Goal: Task Accomplishment & Management: Complete application form

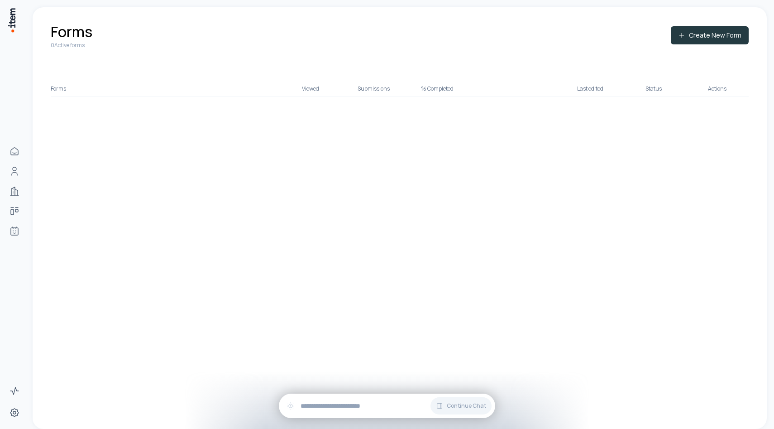
click at [690, 38] on button "Create New Form" at bounding box center [710, 35] width 78 height 18
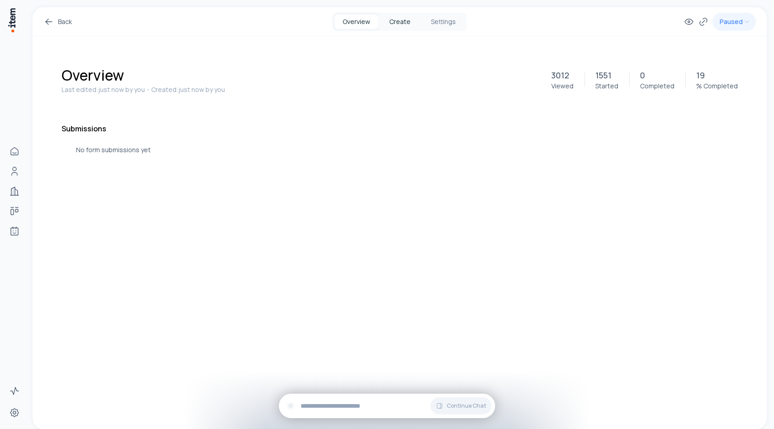
click at [400, 23] on button "Create" at bounding box center [399, 21] width 43 height 14
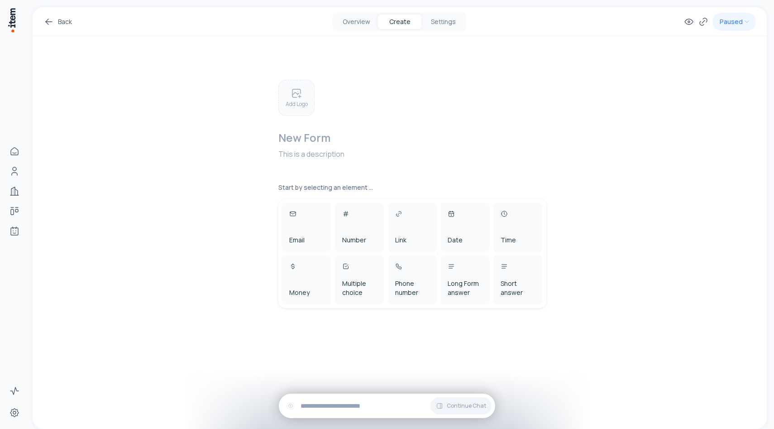
click at [298, 97] on icon at bounding box center [296, 93] width 11 height 11
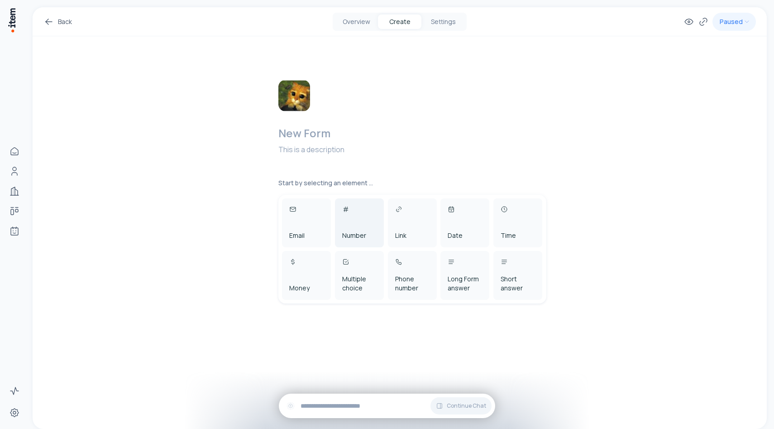
click at [358, 219] on div "Number" at bounding box center [359, 222] width 49 height 49
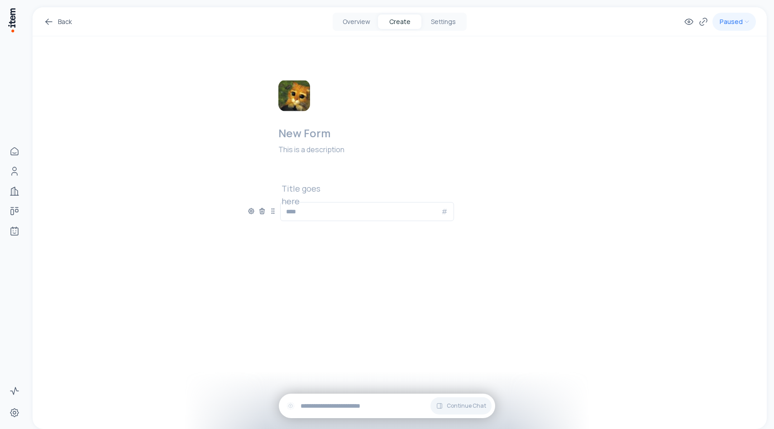
click at [333, 190] on h2 at bounding box center [311, 188] width 58 height 13
click at [378, 252] on div "**********" at bounding box center [400, 166] width 304 height 261
click at [451, 19] on button "Settings" at bounding box center [442, 21] width 43 height 14
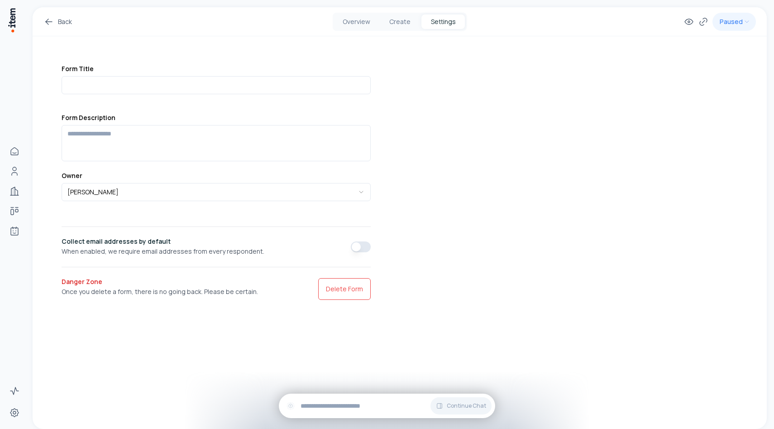
click at [356, 244] on button "button" at bounding box center [361, 246] width 20 height 11
click at [306, 90] on input at bounding box center [216, 85] width 309 height 18
type input "*"
type input "**********"
click at [408, 121] on div "**********" at bounding box center [400, 167] width 734 height 321
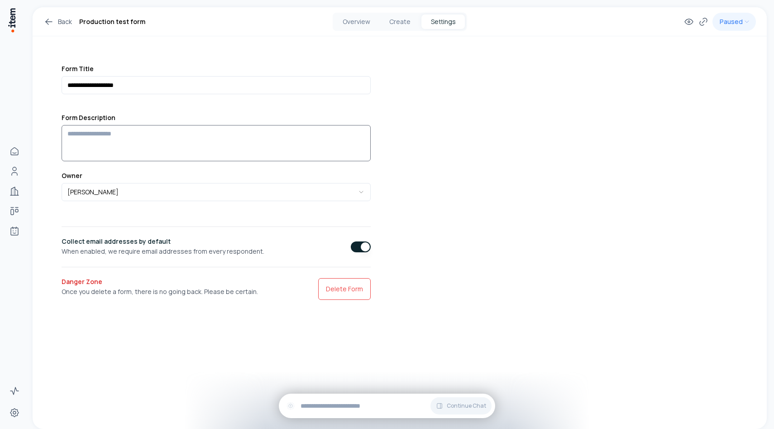
click at [318, 138] on textarea at bounding box center [216, 143] width 309 height 36
type textarea "*"
type textarea "**********"
click at [439, 174] on div "**********" at bounding box center [400, 167] width 734 height 321
click at [404, 17] on button "Create" at bounding box center [399, 21] width 43 height 14
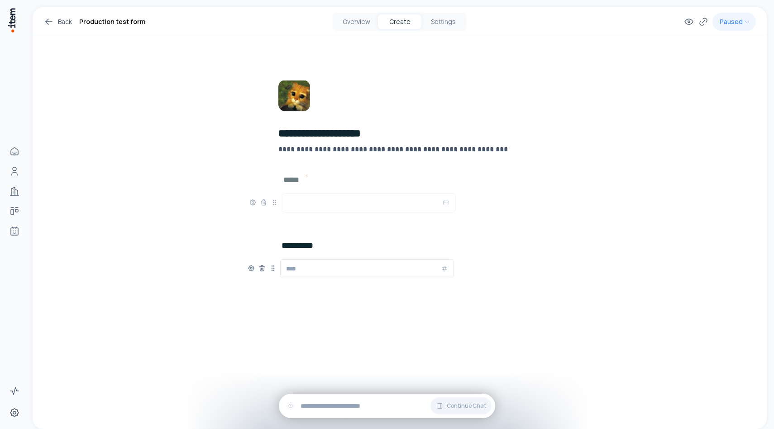
drag, startPoint x: 274, startPoint y: 270, endPoint x: 276, endPoint y: 205, distance: 64.7
click at [276, 205] on icon at bounding box center [275, 204] width 0 height 0
click at [300, 191] on h2 "*****" at bounding box center [292, 188] width 20 height 13
click at [349, 287] on span "Add New Element" at bounding box center [331, 289] width 53 height 10
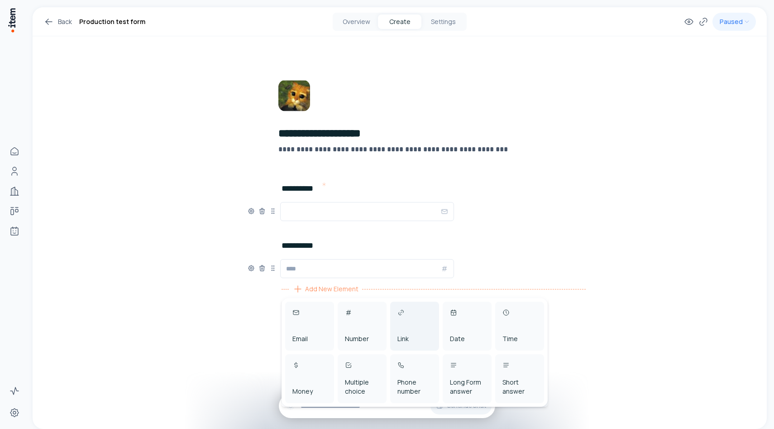
click at [413, 332] on div "Link" at bounding box center [414, 325] width 49 height 49
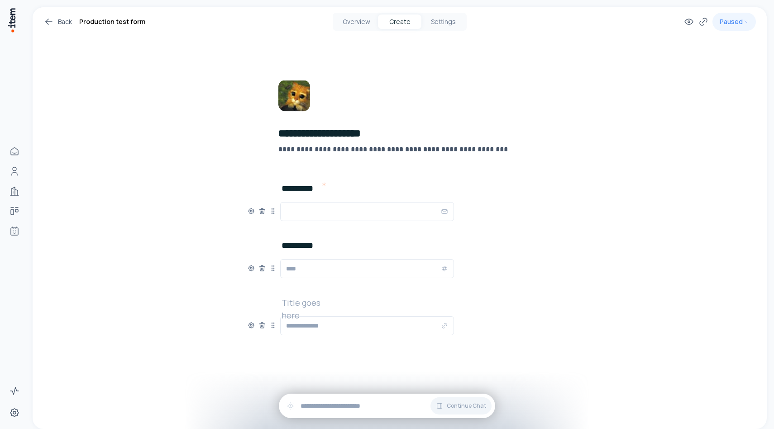
click at [314, 307] on h2 at bounding box center [311, 302] width 58 height 13
click at [317, 303] on h2 at bounding box center [311, 302] width 58 height 13
click at [320, 349] on span "Add New Element" at bounding box center [331, 346] width 53 height 10
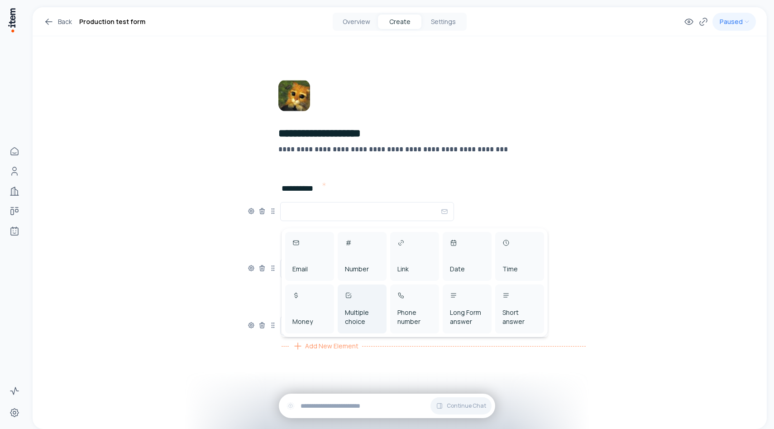
click at [357, 323] on div "Multiple choice" at bounding box center [362, 317] width 34 height 18
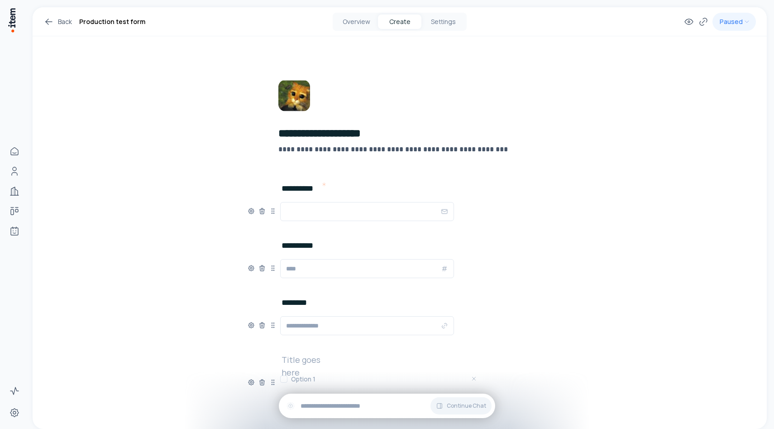
click at [291, 356] on h2 at bounding box center [311, 359] width 58 height 13
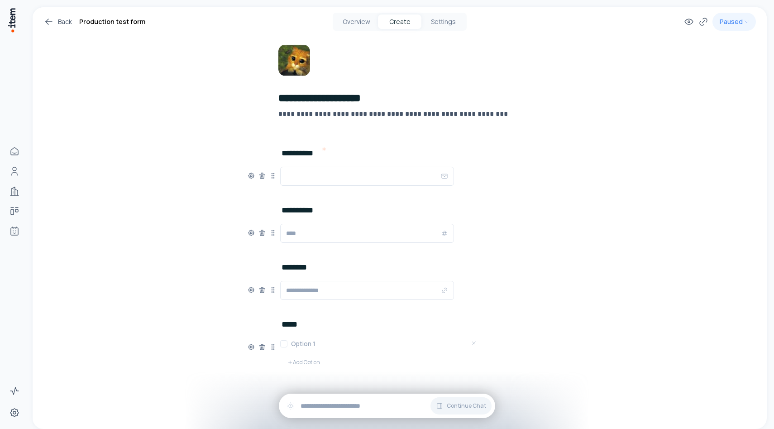
scroll to position [54, 0]
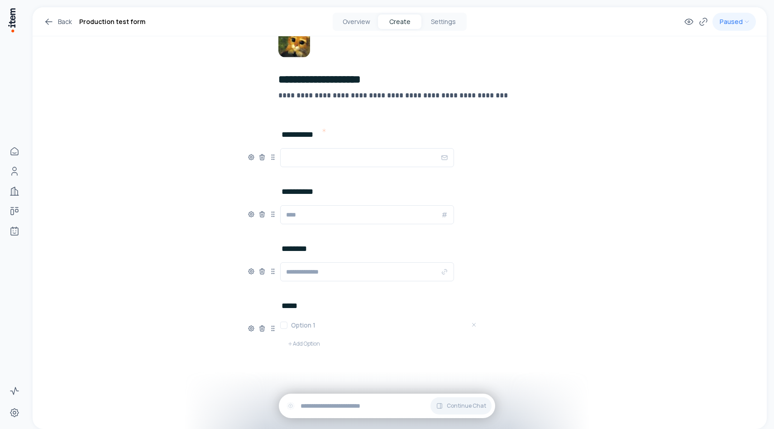
click at [304, 327] on h3 at bounding box center [378, 324] width 174 height 9
click at [268, 371] on div "**********" at bounding box center [400, 205] width 304 height 446
click at [303, 346] on button "Add Option" at bounding box center [303, 343] width 47 height 18
click at [305, 339] on h3 at bounding box center [378, 340] width 174 height 9
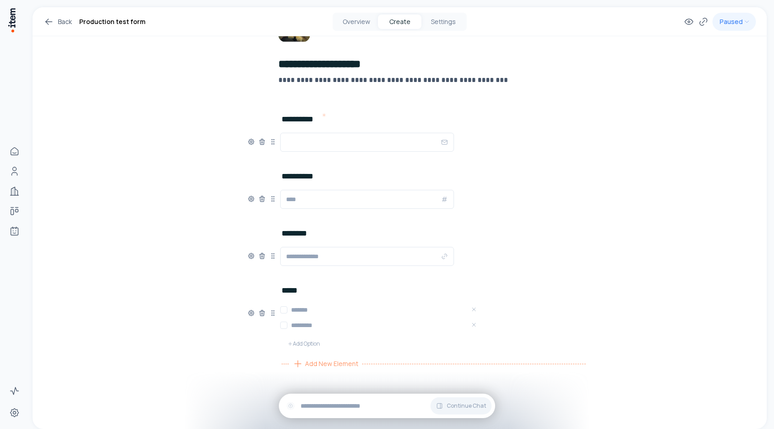
click at [302, 359] on icon at bounding box center [297, 363] width 11 height 11
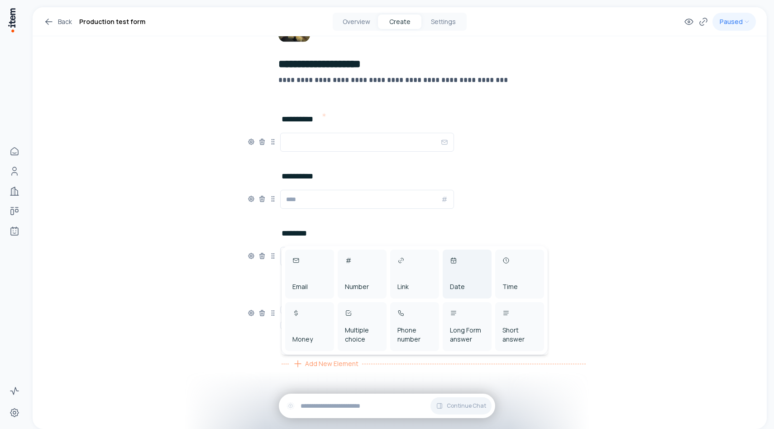
click at [465, 280] on div "Date" at bounding box center [467, 273] width 49 height 49
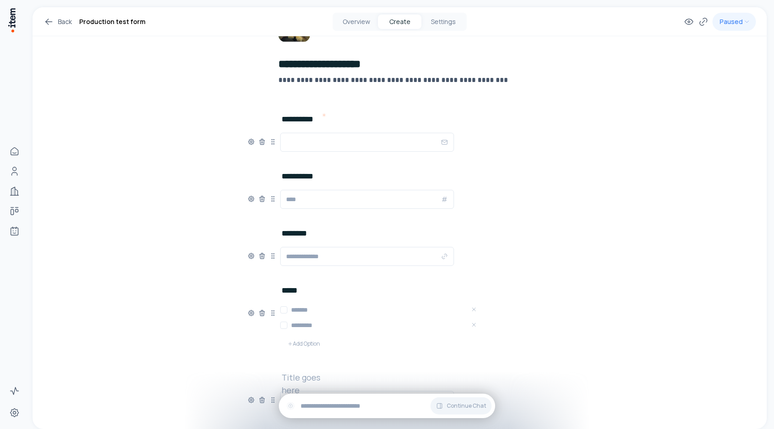
scroll to position [126, 0]
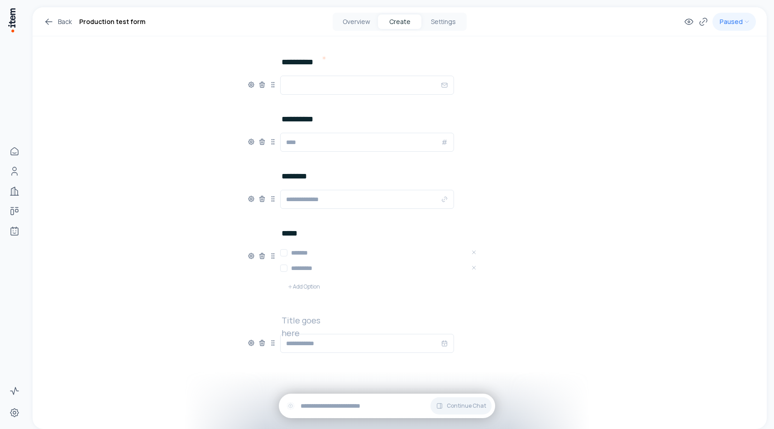
click at [331, 315] on h2 at bounding box center [311, 320] width 58 height 13
click at [186, 226] on div "**********" at bounding box center [400, 155] width 734 height 548
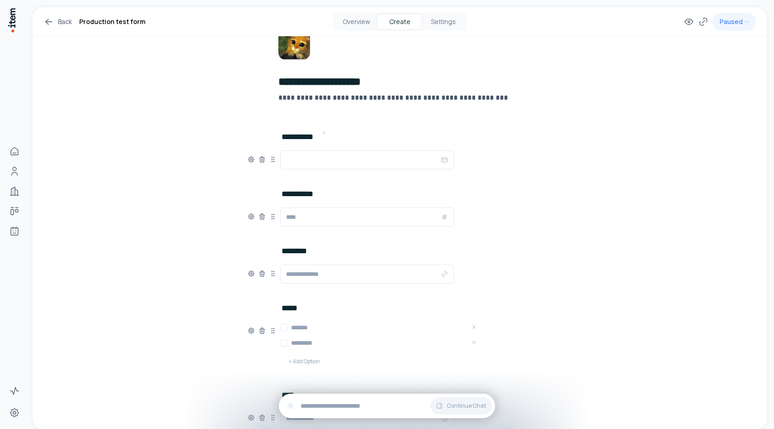
scroll to position [0, 0]
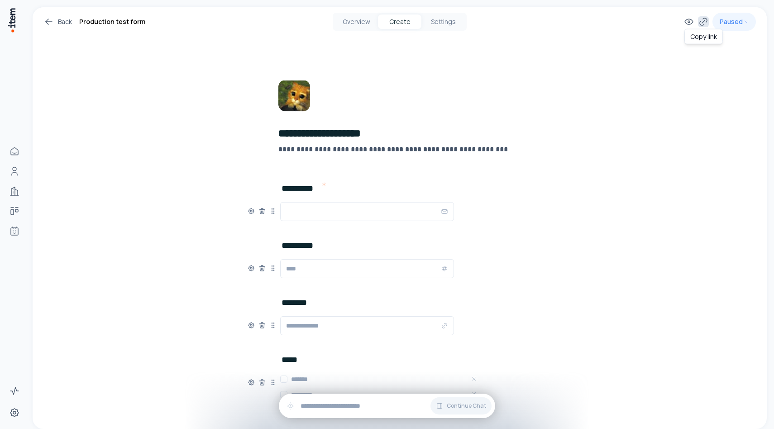
click at [702, 23] on icon at bounding box center [703, 21] width 11 height 11
click at [735, 27] on html "**********" at bounding box center [387, 214] width 774 height 429
click at [674, 62] on div "**********" at bounding box center [400, 281] width 734 height 548
click at [358, 25] on button "Overview" at bounding box center [355, 21] width 43 height 14
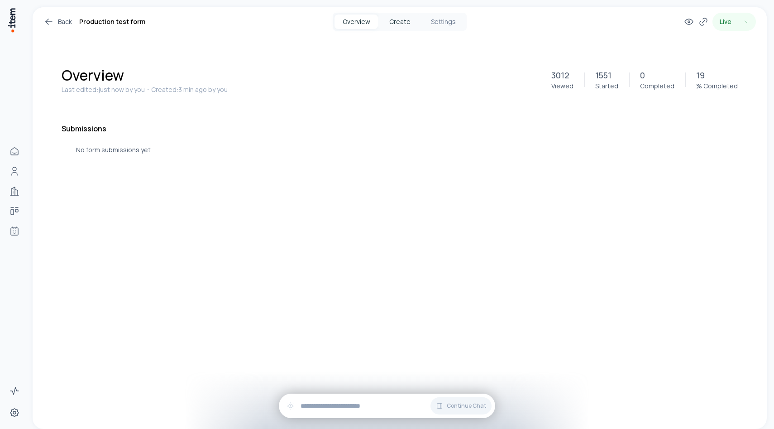
click at [407, 22] on button "Create" at bounding box center [399, 21] width 43 height 14
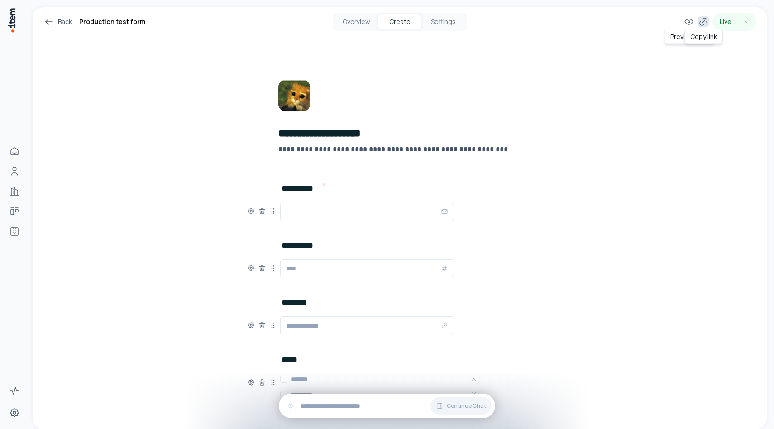
click at [703, 25] on icon at bounding box center [703, 21] width 11 height 11
click at [358, 21] on button "Overview" at bounding box center [355, 21] width 43 height 14
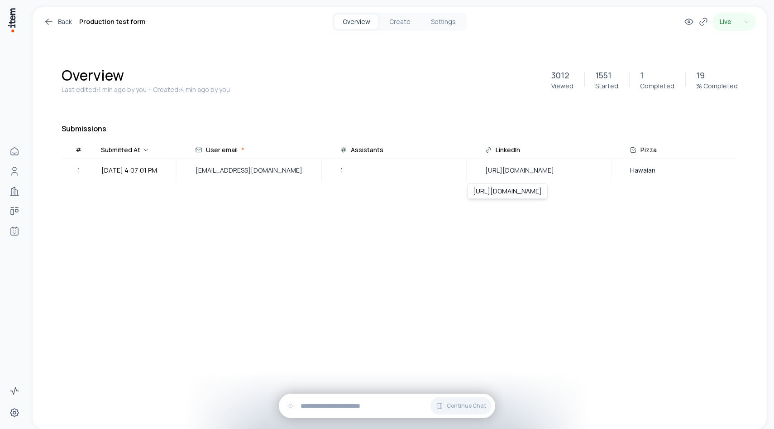
drag, startPoint x: 474, startPoint y: 191, endPoint x: 597, endPoint y: 198, distance: 123.3
click at [548, 198] on div "https://www.linkedin.com/in/caarbelaezg/ https://www.linkedin.com/in/caarbelaez…" at bounding box center [507, 190] width 81 height 15
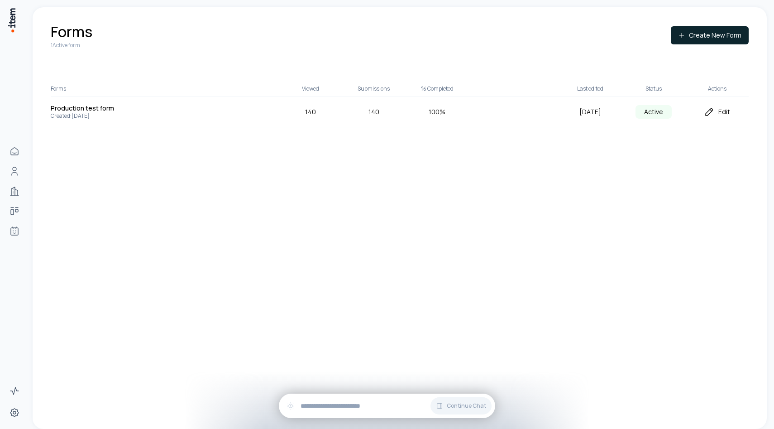
click at [722, 115] on div "Edit" at bounding box center [716, 111] width 63 height 11
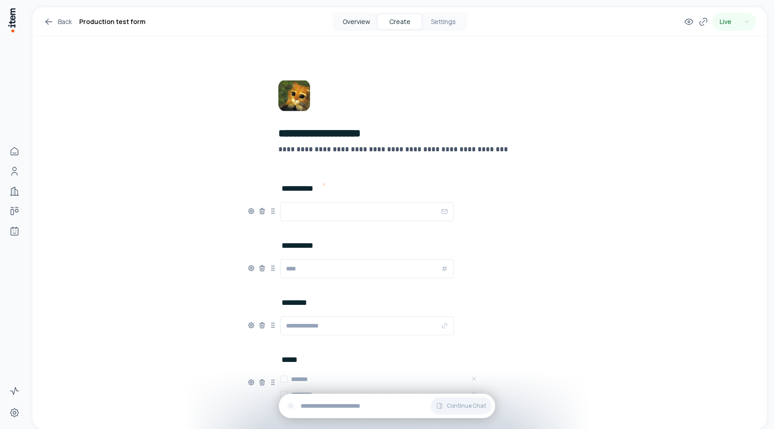
click at [360, 25] on button "Overview" at bounding box center [355, 21] width 43 height 14
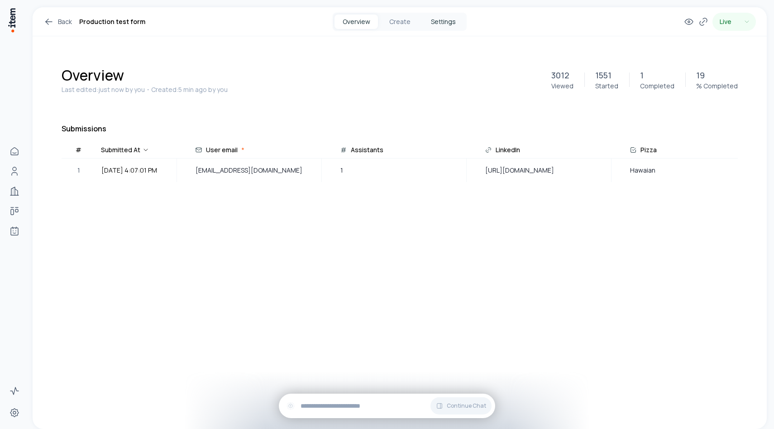
click at [443, 21] on button "Settings" at bounding box center [442, 21] width 43 height 14
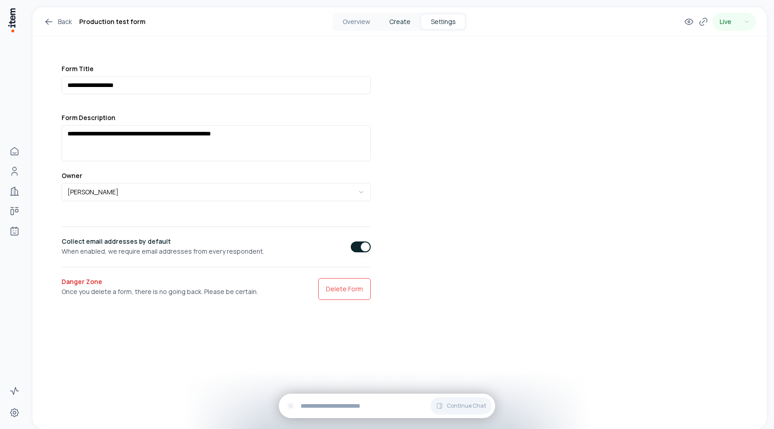
click at [406, 19] on button "Create" at bounding box center [399, 21] width 43 height 14
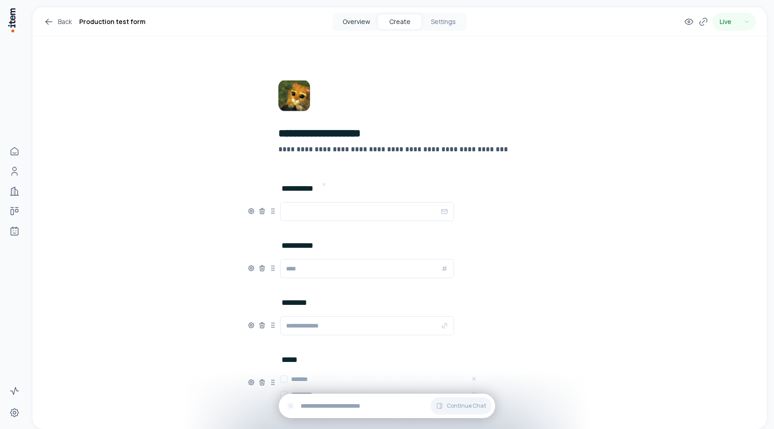
click at [368, 18] on button "Overview" at bounding box center [355, 21] width 43 height 14
